Goal: Find specific page/section: Find specific page/section

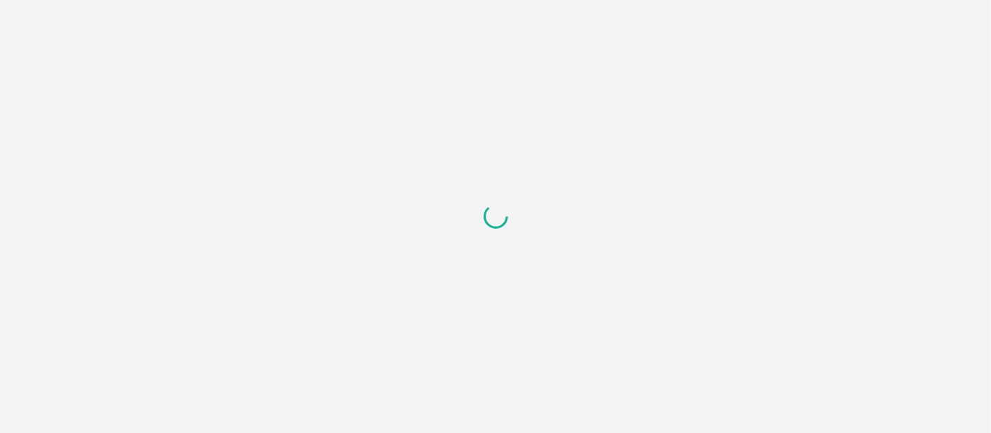
click at [236, 47] on div at bounding box center [495, 216] width 991 height 433
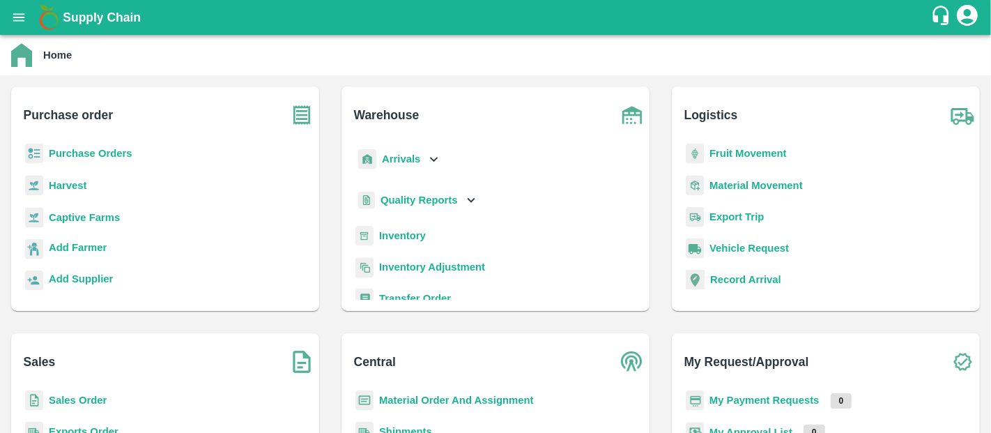
click at [426, 242] on div "Inventory" at bounding box center [496, 241] width 286 height 31
click at [408, 235] on b "Inventory" at bounding box center [402, 235] width 47 height 11
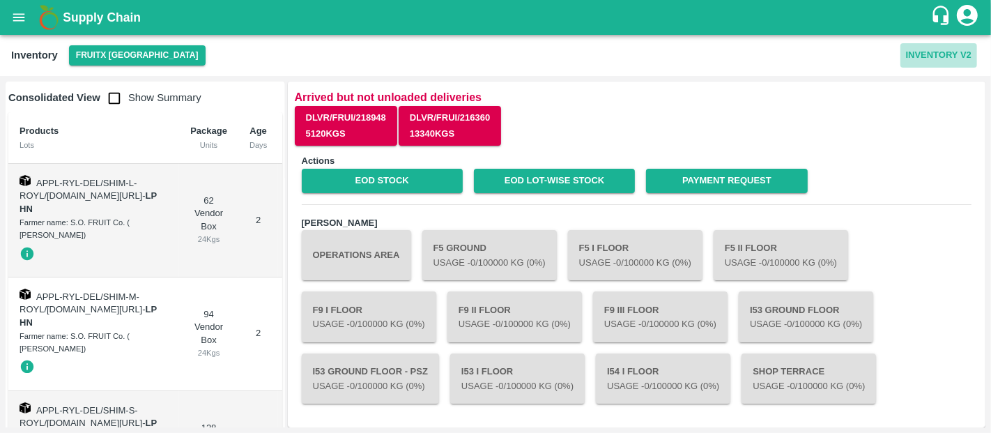
click at [916, 48] on button "Inventory V2" at bounding box center [938, 55] width 77 height 24
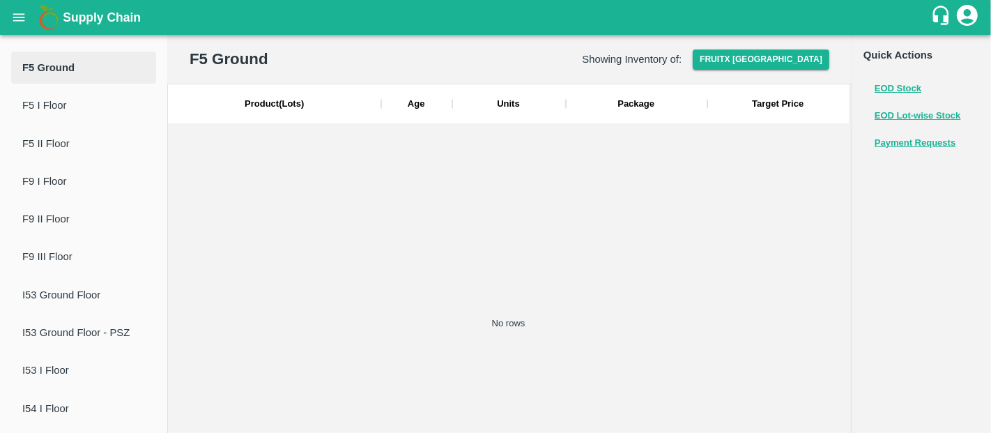
scroll to position [127, 0]
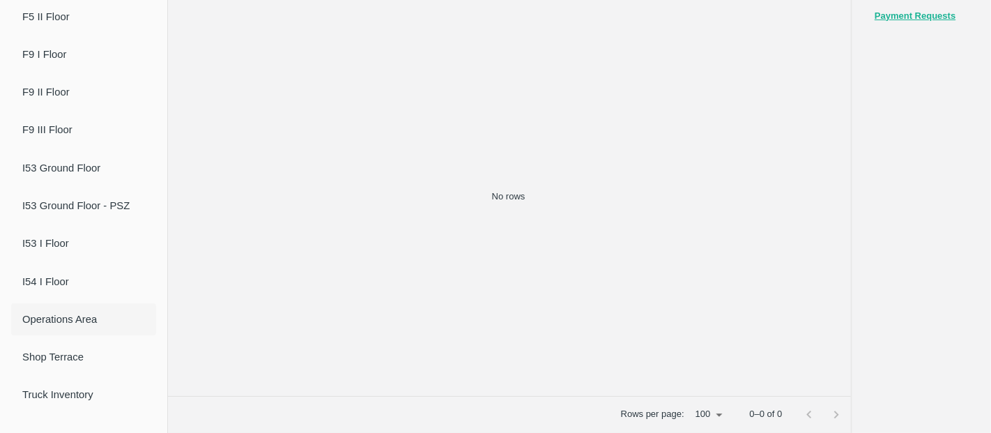
click at [52, 321] on span "Operations Area" at bounding box center [83, 318] width 123 height 15
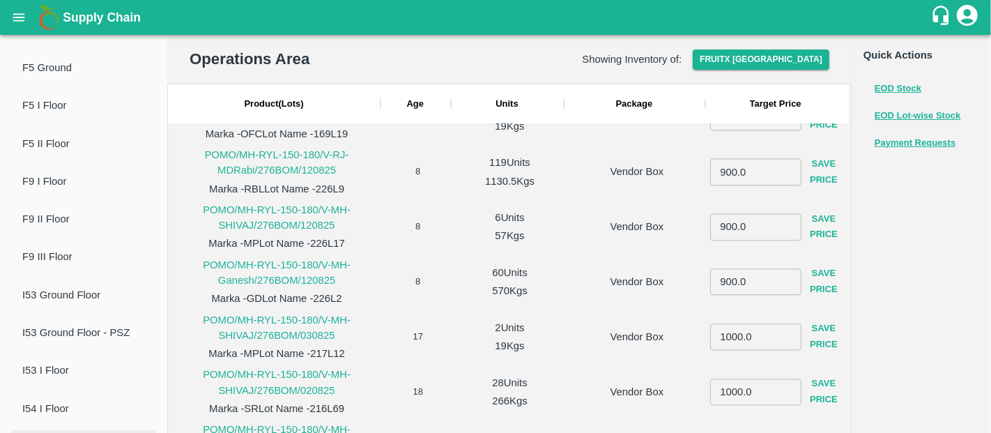
scroll to position [0, 0]
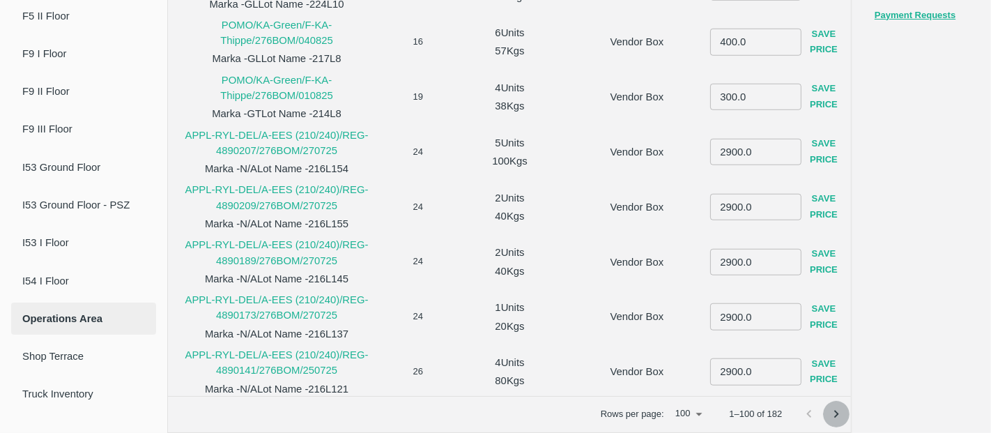
click at [834, 406] on icon "Go to next page" at bounding box center [835, 413] width 15 height 15
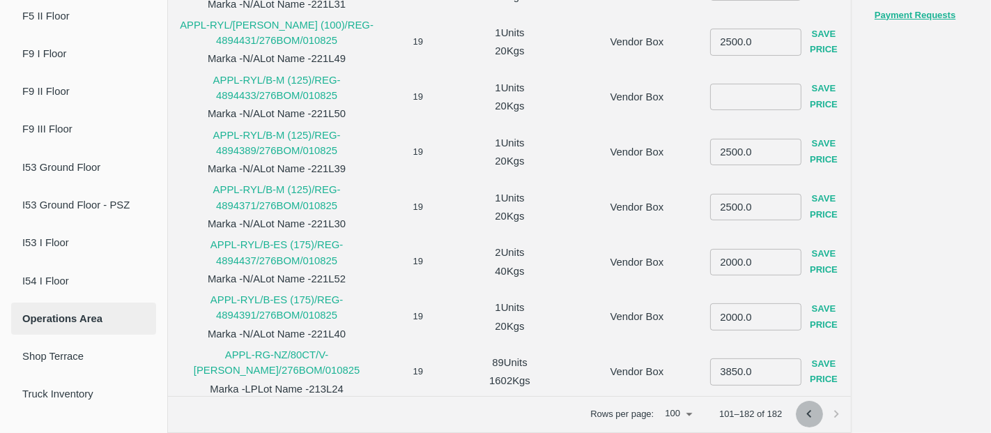
click at [805, 411] on icon "Go to previous page" at bounding box center [808, 413] width 15 height 15
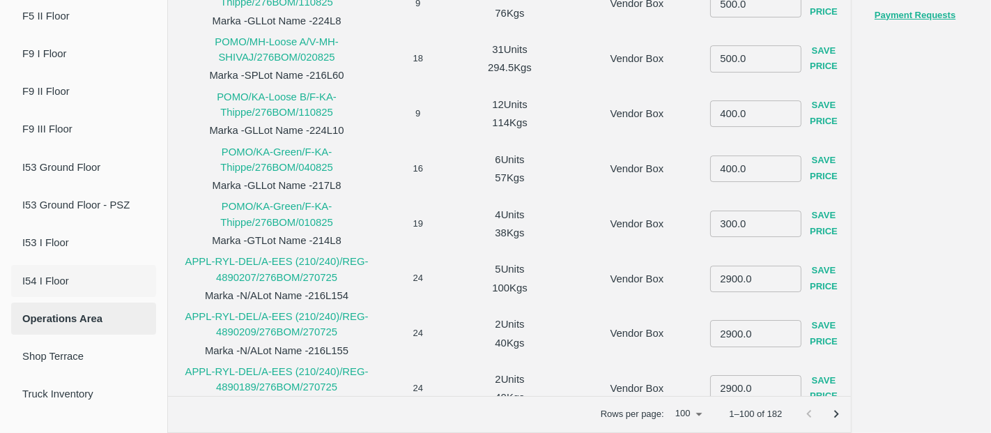
click at [72, 283] on span "I54 I Floor" at bounding box center [83, 280] width 123 height 15
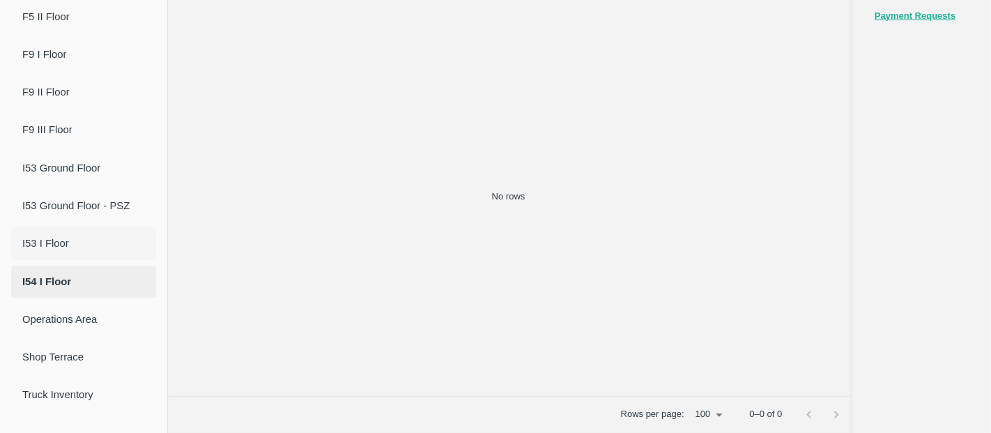
click at [43, 257] on li "I53 I Floor" at bounding box center [83, 243] width 145 height 32
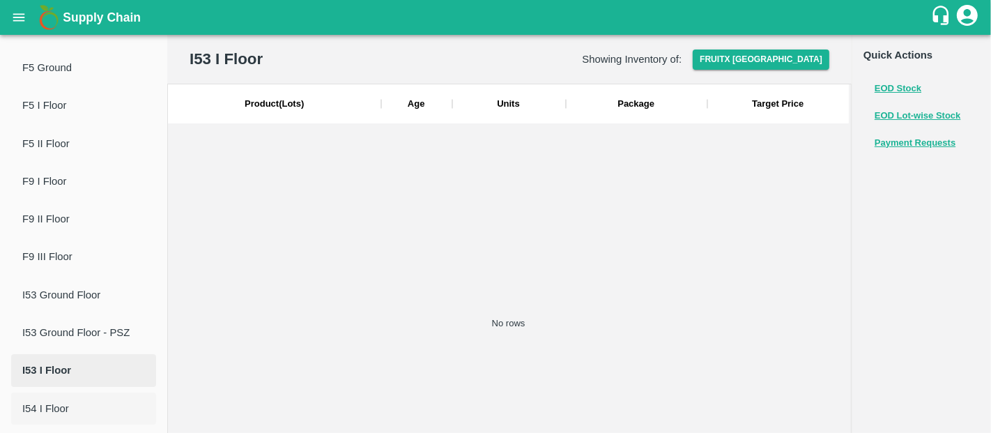
click at [51, 412] on span "I54 I Floor" at bounding box center [83, 408] width 123 height 15
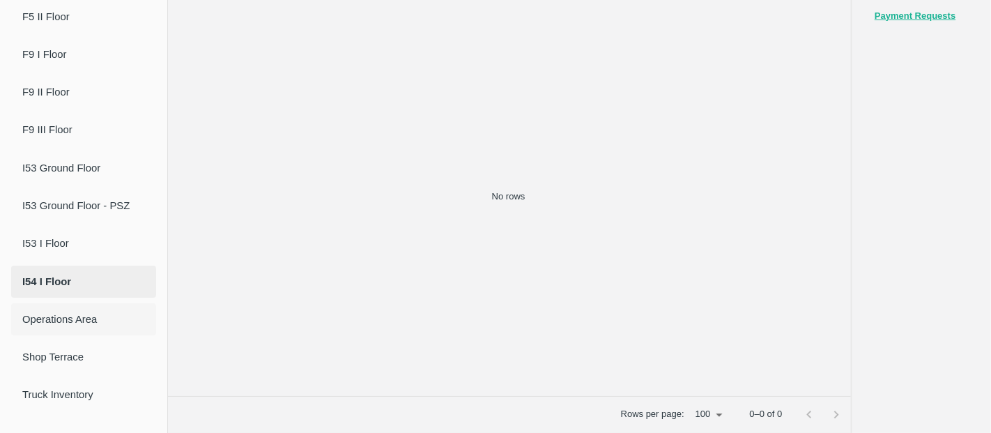
click at [44, 319] on span "Operations Area" at bounding box center [83, 318] width 123 height 15
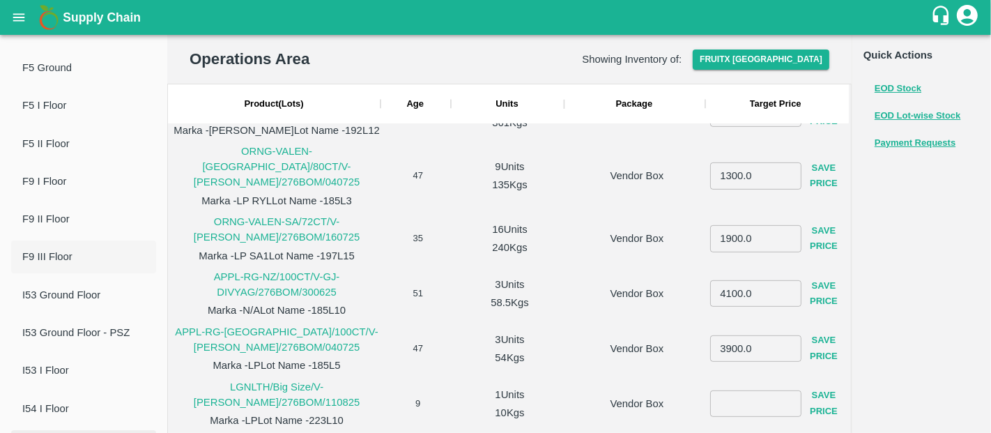
scroll to position [132, 0]
